Goal: Task Accomplishment & Management: Manage account settings

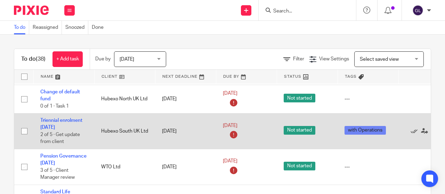
scroll to position [313, 0]
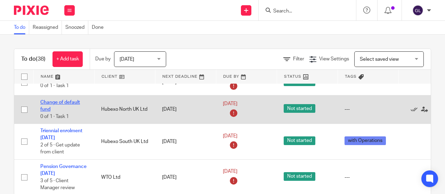
click at [66, 104] on link "Change of default fund" at bounding box center [60, 106] width 40 height 12
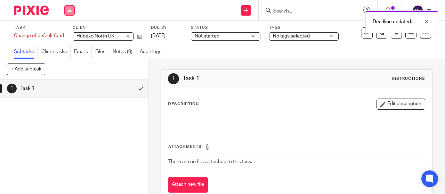
click at [72, 10] on button at bounding box center [69, 10] width 10 height 10
click at [66, 34] on link "Work" at bounding box center [66, 32] width 12 height 5
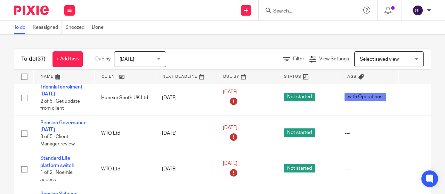
scroll to position [348, 0]
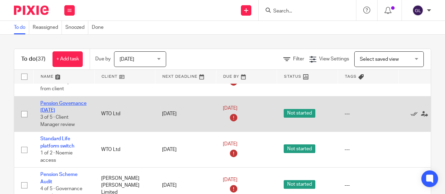
click at [70, 105] on link "Pension Governance July 2025" at bounding box center [63, 107] width 46 height 12
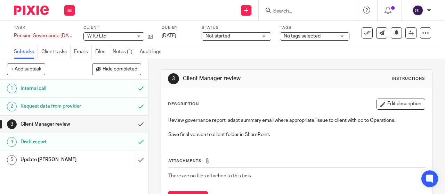
click at [221, 36] on span "Not started" at bounding box center [217, 36] width 25 height 5
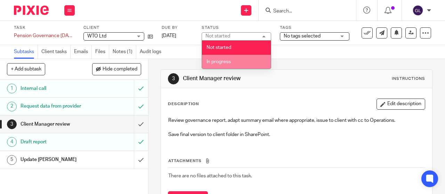
click at [219, 61] on span "In progress" at bounding box center [218, 61] width 24 height 5
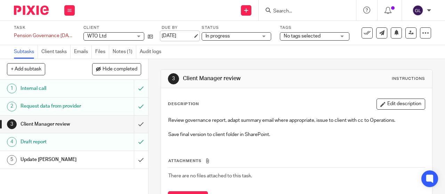
click at [180, 36] on link "[DATE]" at bounding box center [177, 35] width 31 height 7
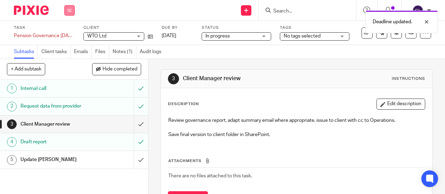
click at [71, 9] on icon at bounding box center [69, 10] width 4 height 4
click at [67, 34] on link "Work" at bounding box center [66, 32] width 12 height 5
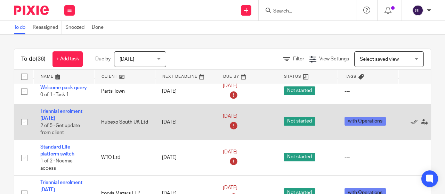
scroll to position [313, 0]
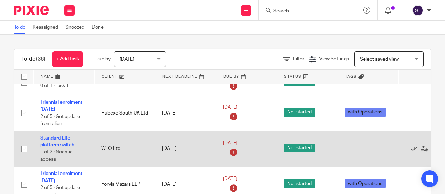
click at [61, 148] on link "Standard Life platform switch" at bounding box center [57, 142] width 34 height 12
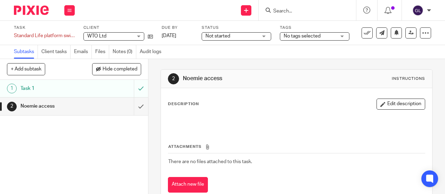
click at [210, 36] on span "Not started" at bounding box center [217, 36] width 25 height 5
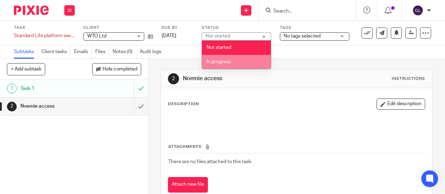
click at [216, 62] on span "In progress" at bounding box center [218, 61] width 24 height 5
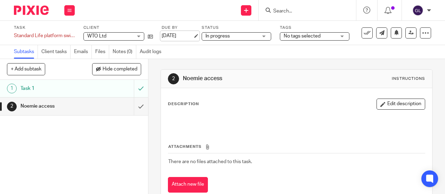
click at [174, 34] on link "[DATE]" at bounding box center [177, 35] width 31 height 7
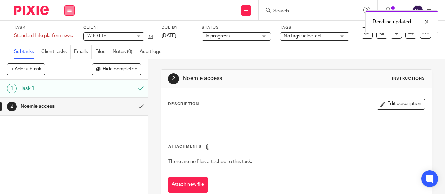
click at [72, 9] on button at bounding box center [69, 10] width 10 height 10
click at [71, 32] on link "Work" at bounding box center [66, 32] width 12 height 5
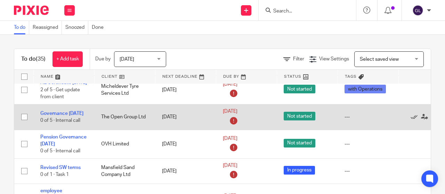
scroll to position [417, 0]
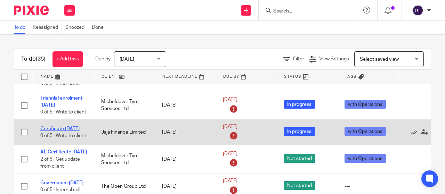
click at [58, 130] on link "Certificate [DATE]" at bounding box center [59, 129] width 39 height 5
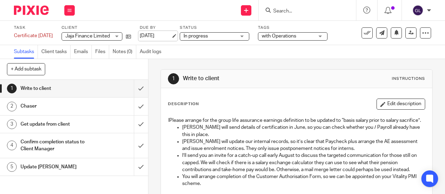
click at [167, 35] on link "[DATE]" at bounding box center [155, 35] width 31 height 7
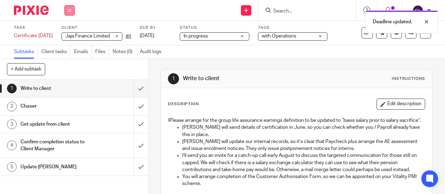
click at [72, 8] on button at bounding box center [69, 10] width 10 height 10
click at [67, 33] on link "Work" at bounding box center [66, 32] width 12 height 5
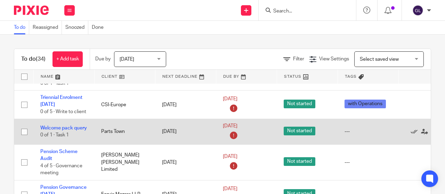
scroll to position [278, 0]
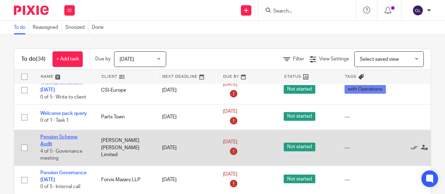
click at [61, 140] on link "Pension Scheme Audit" at bounding box center [58, 141] width 37 height 12
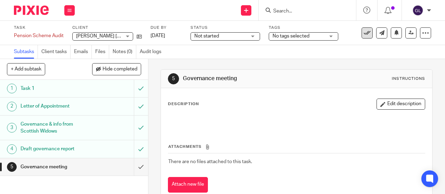
click at [364, 34] on icon at bounding box center [367, 33] width 7 height 7
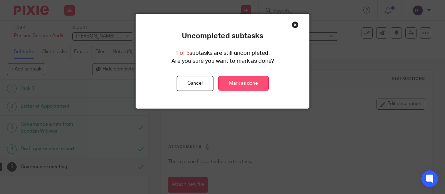
click at [230, 82] on link "Mark as done" at bounding box center [243, 83] width 50 height 15
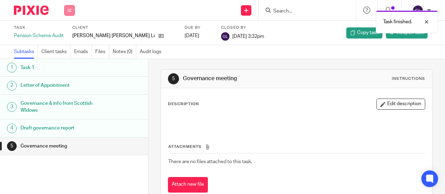
click at [68, 9] on icon at bounding box center [69, 10] width 4 height 4
click at [64, 32] on link "Work" at bounding box center [66, 32] width 12 height 5
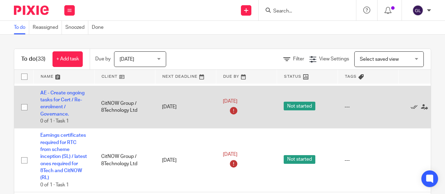
scroll to position [70, 0]
click at [50, 105] on link "AE - Create ongoing tasks for Cert / Re-enrolment / Governance." at bounding box center [62, 103] width 44 height 26
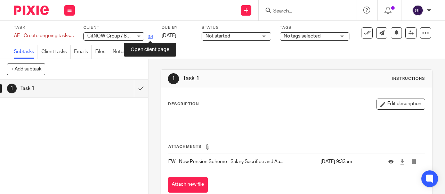
click at [150, 36] on icon at bounding box center [150, 36] width 5 height 5
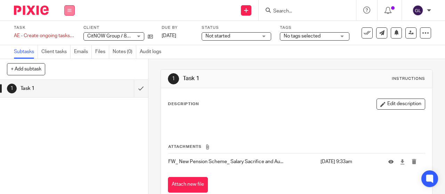
click at [72, 9] on button at bounding box center [69, 10] width 10 height 10
click at [68, 32] on link "Work" at bounding box center [66, 32] width 12 height 5
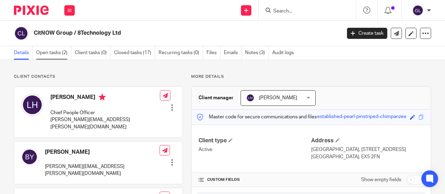
click at [54, 53] on link "Open tasks (2)" at bounding box center [53, 53] width 35 height 14
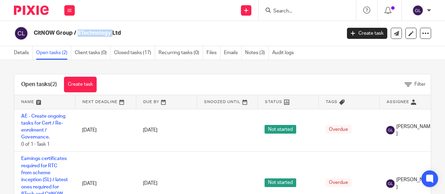
drag, startPoint x: 34, startPoint y: 32, endPoint x: 71, endPoint y: 34, distance: 36.9
click at [71, 34] on h2 "CitNOW Group / 8Technology Ltd" at bounding box center [155, 33] width 242 height 7
copy h2 "CitNOW Group"
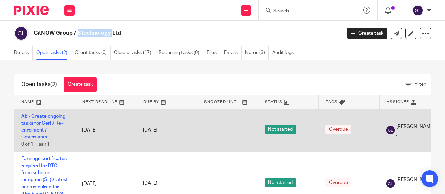
click at [50, 138] on td "AE - Create ongoing tasks for Cert / Re-enrolment / Governance. 0 of 1 · Task 1" at bounding box center [44, 130] width 61 height 43
click at [42, 137] on link "AE - Create ongoing tasks for Cert / Re-enrolment / Governance." at bounding box center [43, 127] width 44 height 26
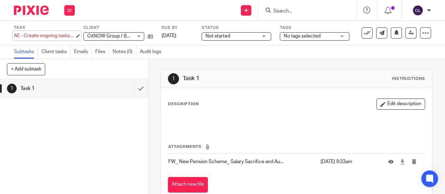
type input "AE - Create ongoing tasks for Cert / Re-enrolment / Governance."
click at [171, 46] on div "Subtasks Client tasks Emails Files Notes (0) Audit logs" at bounding box center [87, 52] width 175 height 14
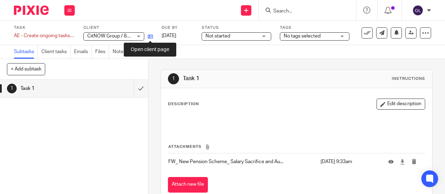
click at [150, 36] on icon at bounding box center [150, 36] width 5 height 5
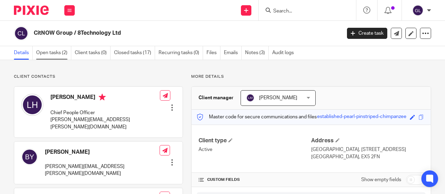
click at [49, 52] on link "Open tasks (2)" at bounding box center [53, 53] width 35 height 14
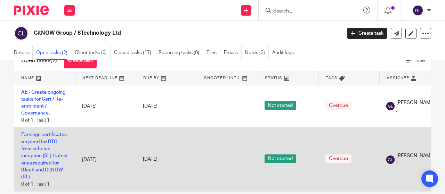
scroll to position [35, 0]
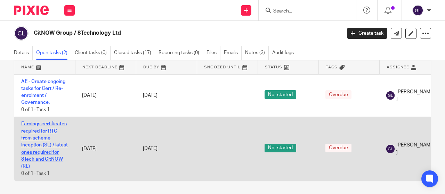
click at [39, 137] on link "Earnings certificates required for RTC from scheme inception (SL) / latest ones…" at bounding box center [44, 145] width 47 height 47
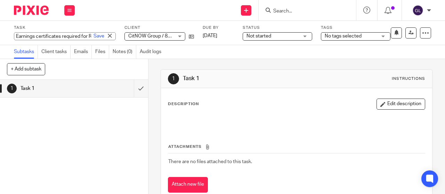
click at [15, 33] on div "Earnings certificates required for RTC from scheme inception (SL) / latest ones…" at bounding box center [65, 36] width 102 height 8
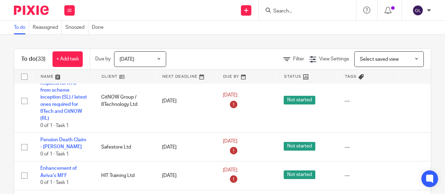
scroll to position [139, 0]
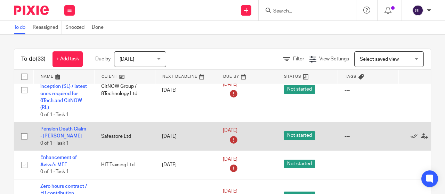
click at [65, 128] on link "Pension Death Claim - [PERSON_NAME]" at bounding box center [63, 133] width 46 height 12
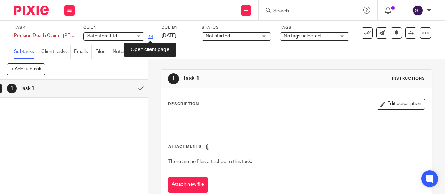
click at [152, 36] on icon at bounding box center [150, 36] width 5 height 5
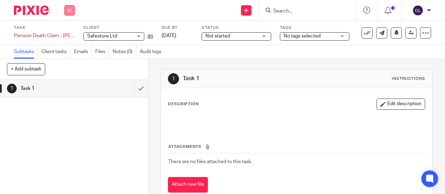
click at [68, 7] on button at bounding box center [69, 10] width 10 height 10
click at [65, 32] on link "Work" at bounding box center [66, 32] width 12 height 5
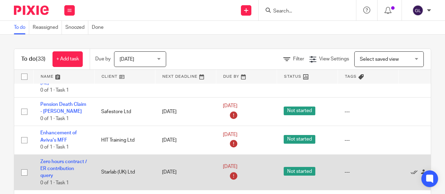
scroll to position [174, 0]
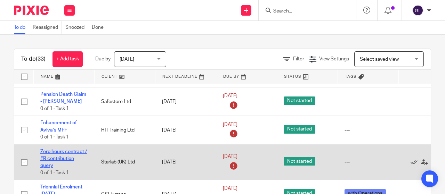
click at [62, 159] on link "Zero hours contract / ER contribution query" at bounding box center [63, 158] width 47 height 19
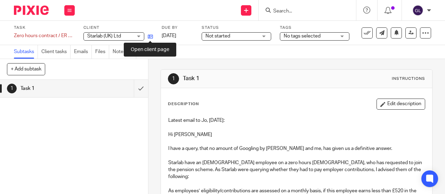
click at [151, 38] on icon at bounding box center [150, 36] width 5 height 5
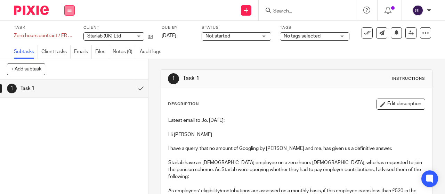
click at [68, 11] on icon at bounding box center [69, 10] width 4 height 4
click at [65, 33] on link "Work" at bounding box center [66, 32] width 12 height 5
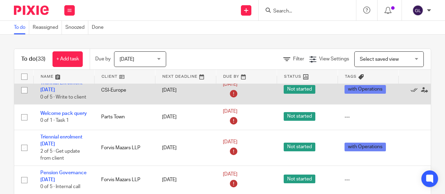
scroll to position [313, 0]
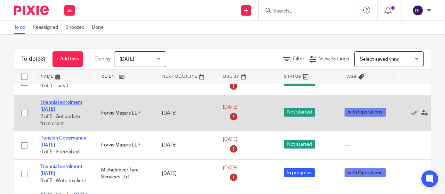
click at [63, 111] on link "Triennial enrolment [DATE]" at bounding box center [61, 106] width 42 height 12
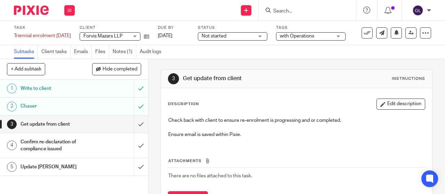
click at [209, 36] on span "Not started" at bounding box center [214, 36] width 25 height 5
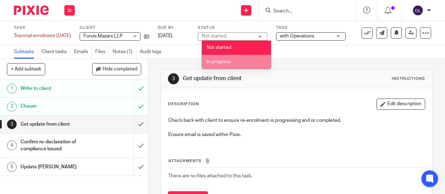
click at [210, 62] on span "In progress" at bounding box center [218, 61] width 24 height 5
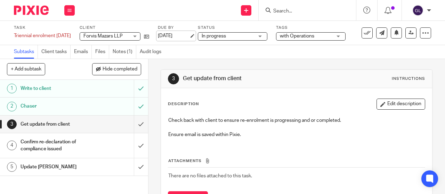
click at [179, 35] on link "[DATE]" at bounding box center [173, 35] width 31 height 7
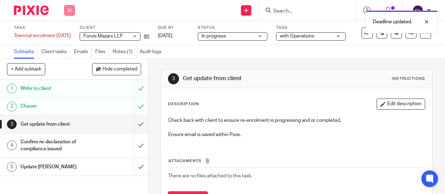
click at [69, 9] on icon at bounding box center [69, 10] width 4 height 4
click at [68, 33] on link "Work" at bounding box center [66, 32] width 12 height 5
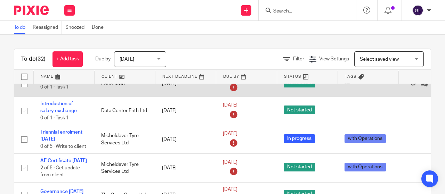
scroll to position [313, 0]
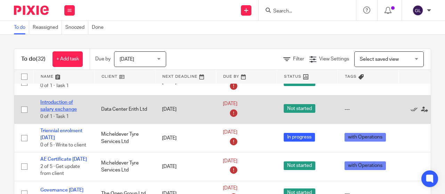
click at [49, 112] on link "Introduction of salary exchange" at bounding box center [58, 106] width 36 height 12
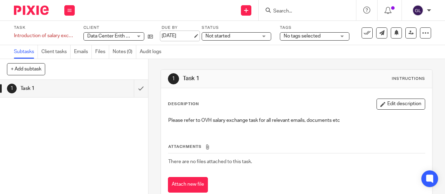
click at [186, 35] on link "[DATE]" at bounding box center [177, 35] width 31 height 7
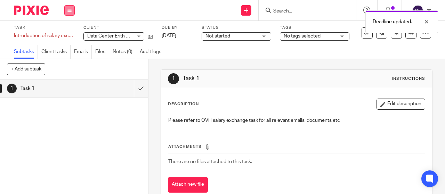
click at [68, 10] on icon at bounding box center [69, 10] width 4 height 4
click at [64, 32] on link "Work" at bounding box center [66, 32] width 12 height 5
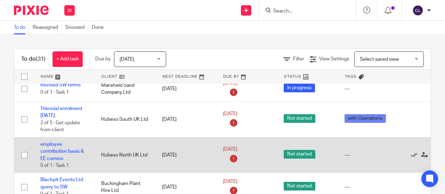
scroll to position [487, 0]
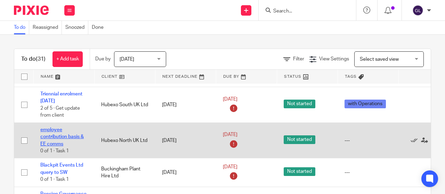
click at [47, 147] on link "employee contribution basis & EE comms" at bounding box center [61, 137] width 43 height 19
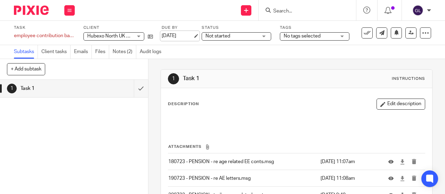
click at [178, 37] on link "[DATE]" at bounding box center [177, 35] width 31 height 7
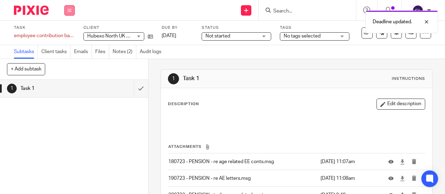
click at [67, 7] on button at bounding box center [69, 10] width 10 height 10
click at [65, 32] on link "Work" at bounding box center [66, 32] width 12 height 5
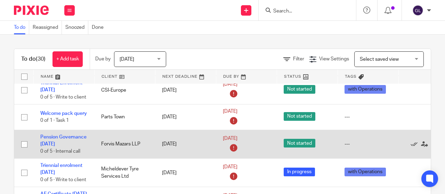
scroll to position [313, 0]
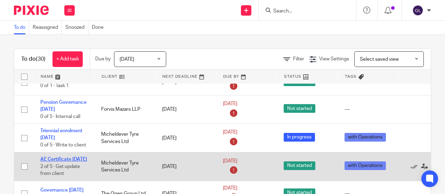
click at [44, 161] on link "AE Certificate 01/04/25" at bounding box center [63, 159] width 47 height 5
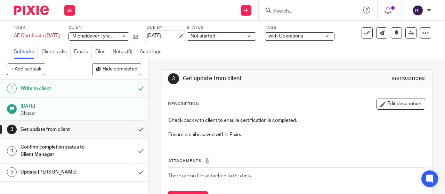
click at [175, 33] on link "[DATE]" at bounding box center [162, 35] width 31 height 7
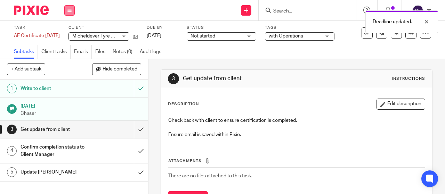
click at [74, 11] on button at bounding box center [69, 10] width 10 height 10
click at [67, 33] on link "Work" at bounding box center [66, 32] width 12 height 5
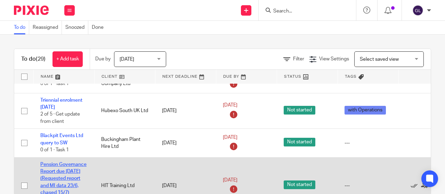
scroll to position [487, 0]
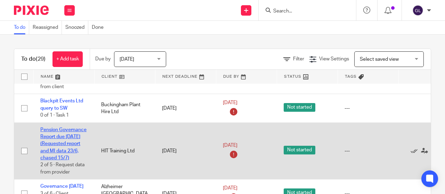
click at [66, 147] on link "Pension Governance Report due [DATE] (Requested report and MI data 23/6, chased…" at bounding box center [63, 144] width 46 height 33
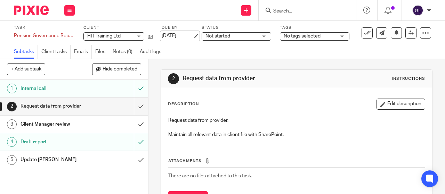
click at [175, 36] on link "[DATE]" at bounding box center [177, 35] width 31 height 7
click at [234, 36] on span "Not started" at bounding box center [231, 36] width 52 height 7
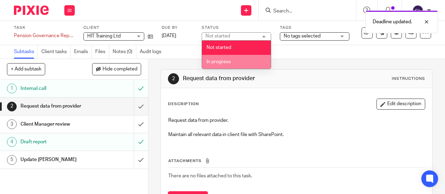
click at [220, 61] on span "In progress" at bounding box center [218, 61] width 24 height 5
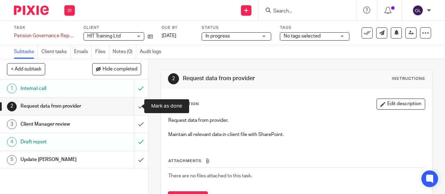
click at [134, 108] on input "submit" at bounding box center [74, 106] width 148 height 17
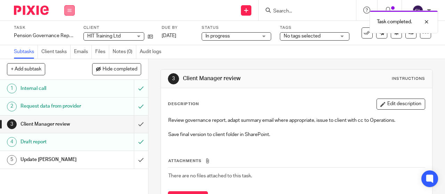
click at [70, 9] on icon at bounding box center [69, 10] width 4 height 4
click at [68, 31] on link "Work" at bounding box center [66, 32] width 12 height 5
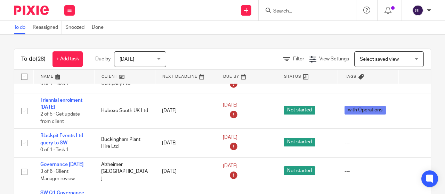
scroll to position [487, 0]
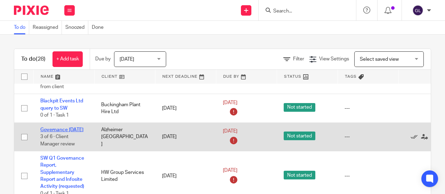
click at [58, 132] on link "Governance September 2025" at bounding box center [61, 130] width 43 height 5
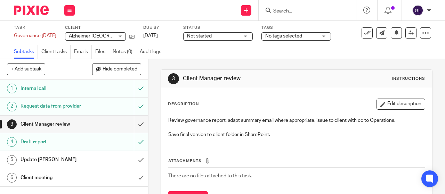
click at [212, 36] on span "Not started" at bounding box center [199, 36] width 25 height 5
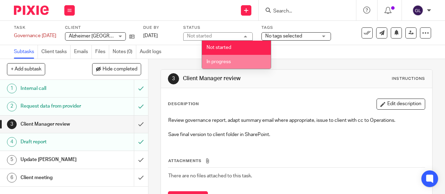
click at [214, 61] on span "In progress" at bounding box center [218, 61] width 24 height 5
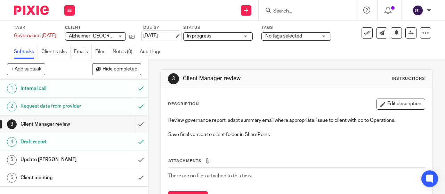
click at [174, 35] on link "[DATE]" at bounding box center [158, 35] width 31 height 7
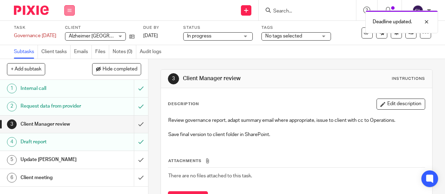
click at [72, 11] on button at bounding box center [69, 10] width 10 height 10
click at [66, 33] on link "Work" at bounding box center [66, 32] width 12 height 5
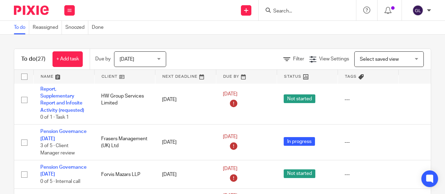
scroll to position [556, 0]
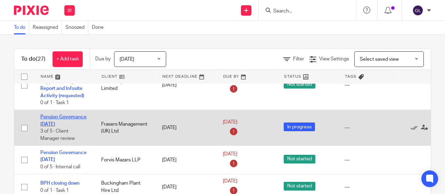
click at [57, 123] on link "Pension Governance [DATE]" at bounding box center [63, 121] width 46 height 12
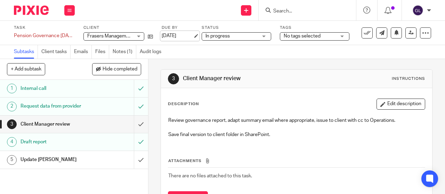
click at [188, 36] on link "[DATE]" at bounding box center [177, 35] width 31 height 7
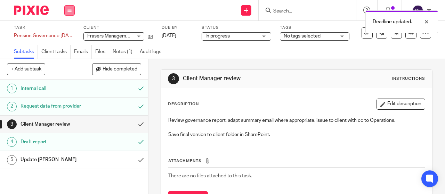
click at [71, 10] on icon at bounding box center [69, 10] width 4 height 4
click at [67, 31] on link "Work" at bounding box center [66, 32] width 12 height 5
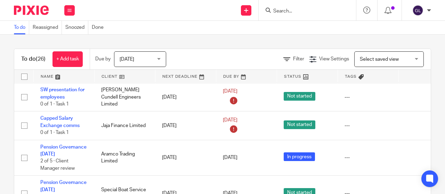
scroll to position [627, 0]
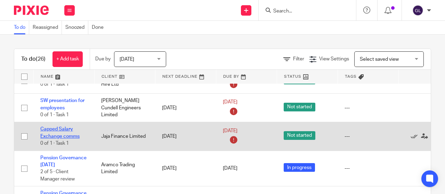
click at [61, 139] on link "Capped Salary Exchange comms" at bounding box center [59, 133] width 39 height 12
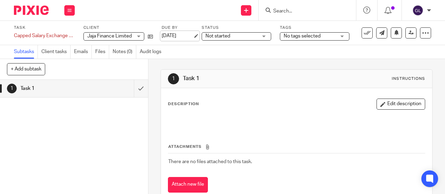
click at [171, 34] on link "16 Sep 2025" at bounding box center [177, 35] width 31 height 7
click at [233, 34] on span "Not started" at bounding box center [231, 36] width 52 height 7
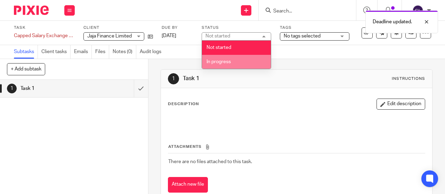
click at [222, 61] on span "In progress" at bounding box center [218, 61] width 24 height 5
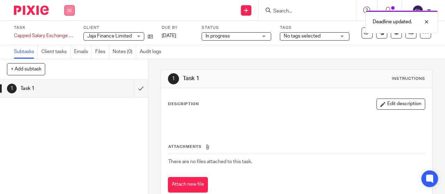
click at [69, 11] on icon at bounding box center [69, 10] width 4 height 4
click at [69, 31] on link "Work" at bounding box center [66, 32] width 12 height 5
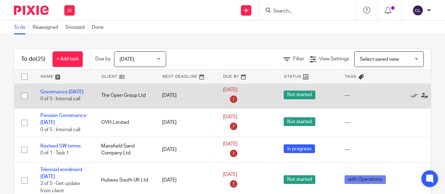
scroll to position [417, 0]
